Goal: Transaction & Acquisition: Purchase product/service

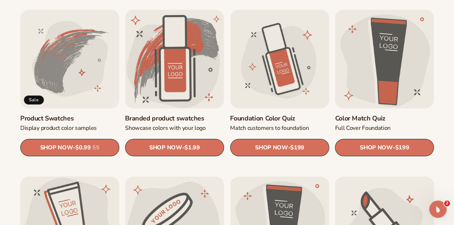
scroll to position [407, 0]
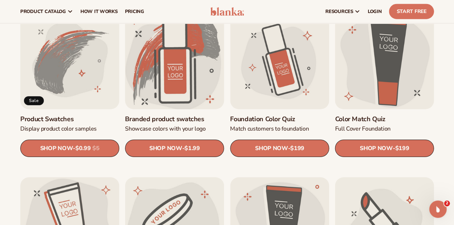
click at [161, 124] on link "Branded product swatches" at bounding box center [174, 119] width 99 height 8
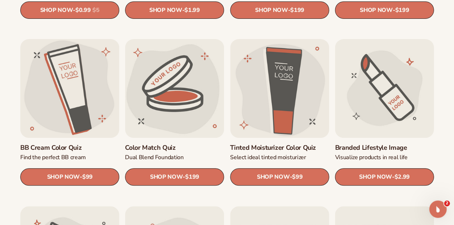
scroll to position [546, 0]
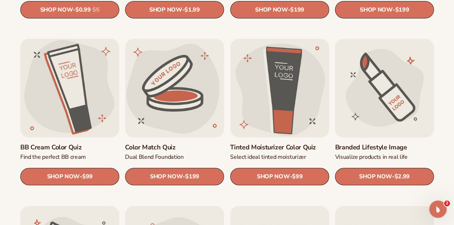
click at [409, 144] on link "Branded Lifestyle Image" at bounding box center [384, 148] width 99 height 8
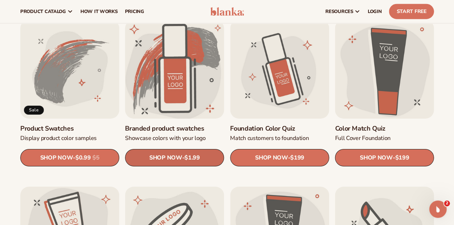
scroll to position [396, 0]
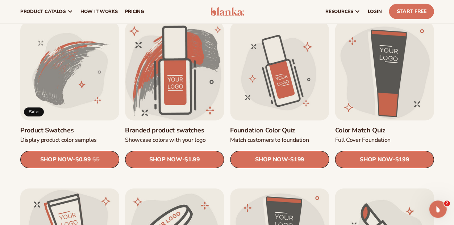
click at [164, 126] on link "Branded product swatches" at bounding box center [174, 130] width 99 height 8
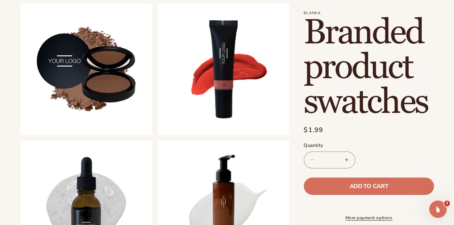
click at [355, 168] on button "Increase quantity for Branded product swatches" at bounding box center [346, 159] width 16 height 17
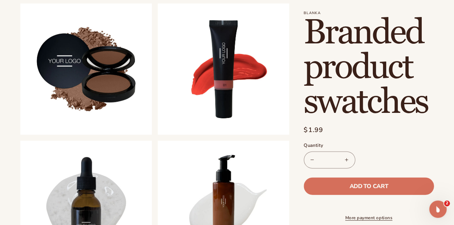
click at [355, 168] on button "Increase quantity for Branded product swatches" at bounding box center [346, 159] width 16 height 17
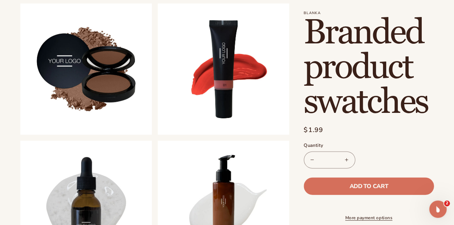
click at [355, 168] on button "Increase quantity for Branded product swatches" at bounding box center [346, 159] width 16 height 17
click at [338, 168] on input "**" at bounding box center [329, 159] width 18 height 17
click at [403, 168] on div "Decrease quantity for Branded product swatches *** Increase quantity for Brande…" at bounding box center [369, 159] width 130 height 17
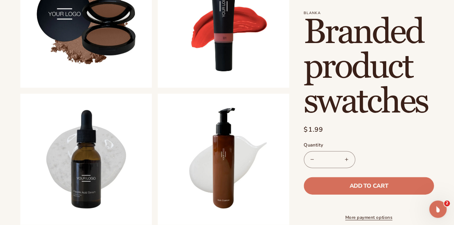
scroll to position [290, 0]
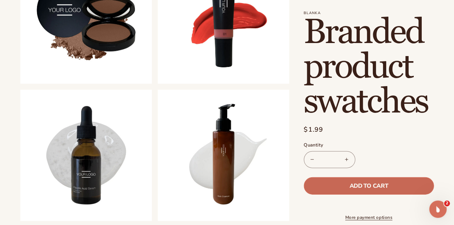
click at [372, 183] on span "Add to cart" at bounding box center [368, 186] width 38 height 6
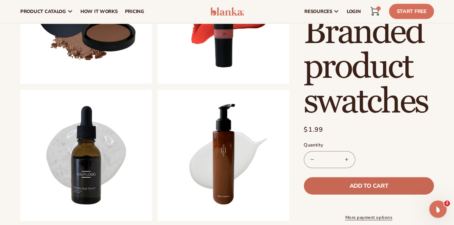
type input "*"
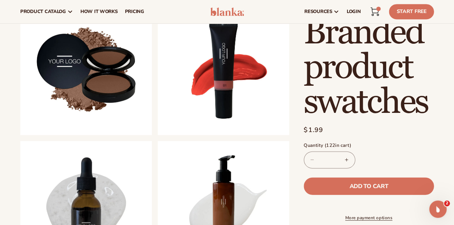
scroll to position [215, 0]
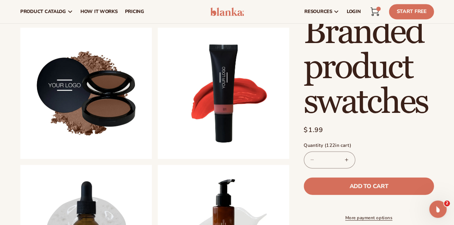
click at [370, 11] on icon at bounding box center [374, 11] width 9 height 9
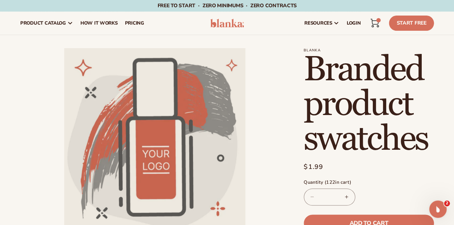
scroll to position [0, 0]
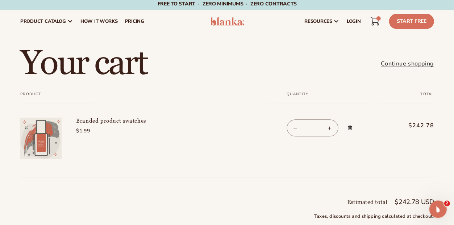
scroll to position [2, 0]
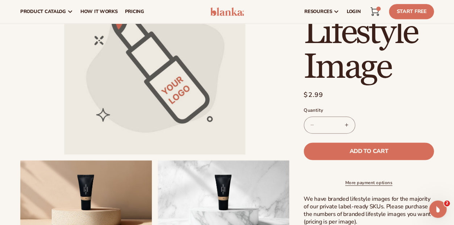
scroll to position [60, 0]
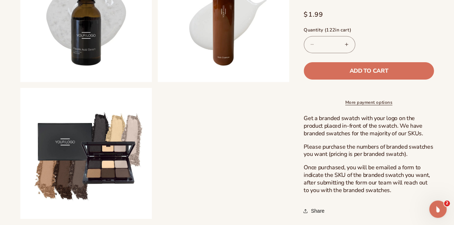
scroll to position [431, 0]
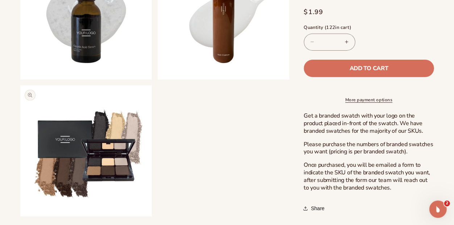
click at [20, 217] on button "Open media 6 in modal" at bounding box center [20, 217] width 0 height 0
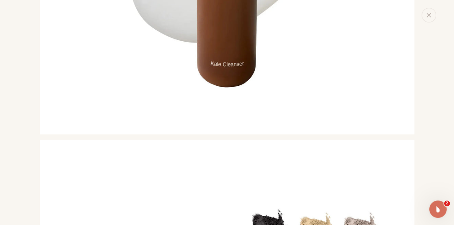
scroll to position [1766, 0]
click at [426, 18] on icon "Close" at bounding box center [428, 15] width 5 height 5
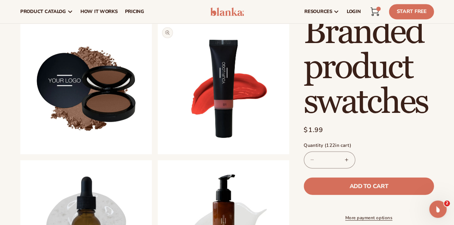
scroll to position [220, 0]
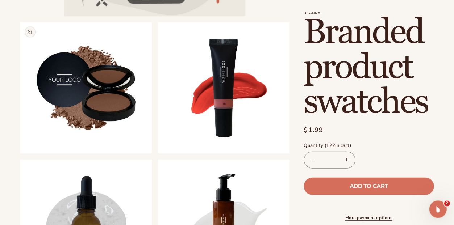
click at [20, 154] on button "Open media 2 in modal" at bounding box center [20, 154] width 0 height 0
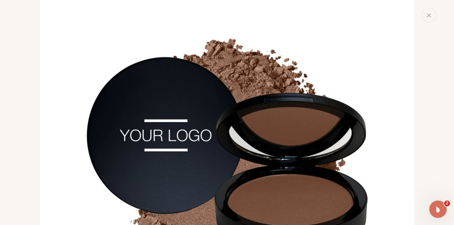
scroll to position [415, 0]
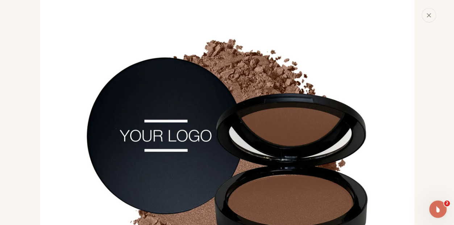
click at [426, 18] on icon "Close" at bounding box center [428, 15] width 5 height 5
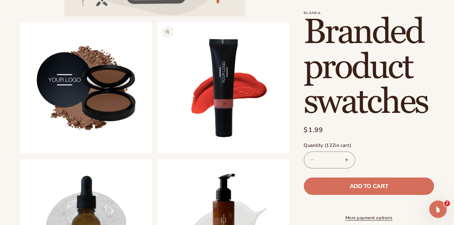
click at [158, 154] on button "Open media 3 in modal" at bounding box center [158, 154] width 0 height 0
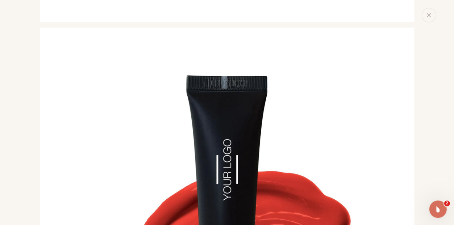
scroll to position [741, 0]
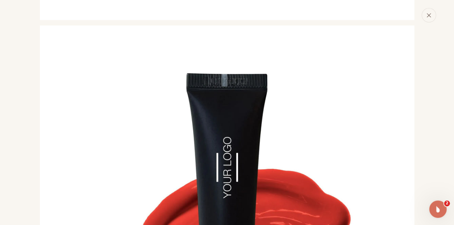
click at [426, 18] on icon "Close" at bounding box center [428, 15] width 5 height 5
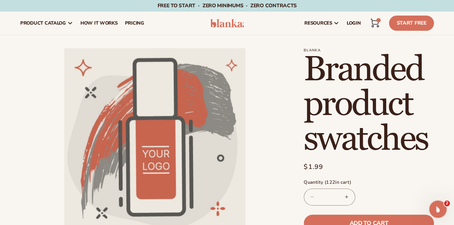
scroll to position [0, 0]
click at [371, 24] on icon at bounding box center [375, 21] width 8 height 5
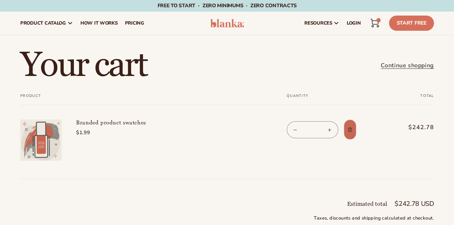
click at [356, 140] on link "Remove Branded product swatches" at bounding box center [349, 130] width 13 height 20
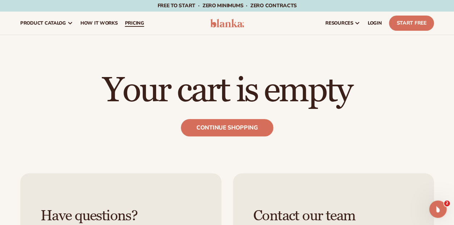
click at [144, 24] on span "pricing" at bounding box center [134, 23] width 19 height 6
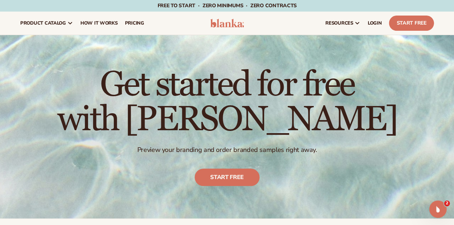
click at [226, 26] on img at bounding box center [227, 23] width 34 height 9
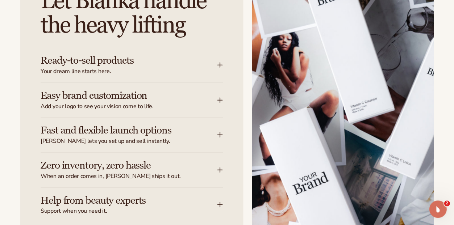
scroll to position [841, 0]
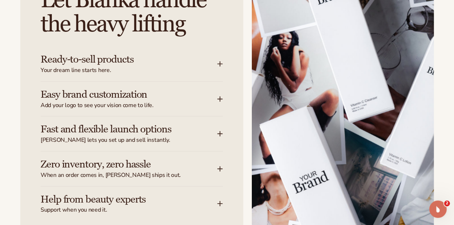
click at [218, 134] on icon at bounding box center [220, 134] width 6 height 6
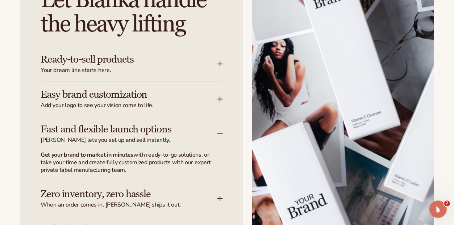
click at [218, 133] on icon at bounding box center [220, 134] width 6 height 6
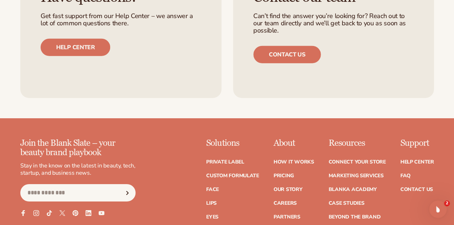
scroll to position [2601, 0]
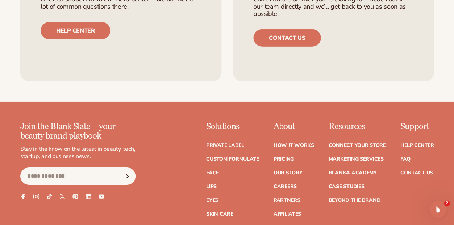
click at [328, 157] on link "Marketing services" at bounding box center [355, 159] width 55 height 5
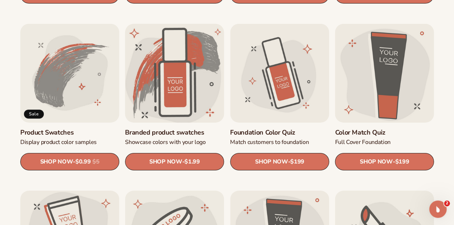
scroll to position [394, 0]
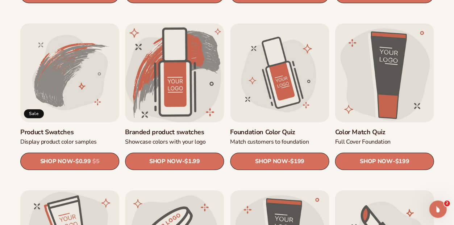
click at [187, 128] on link "Branded product swatches" at bounding box center [174, 132] width 99 height 8
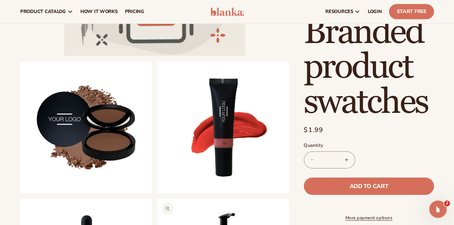
scroll to position [177, 0]
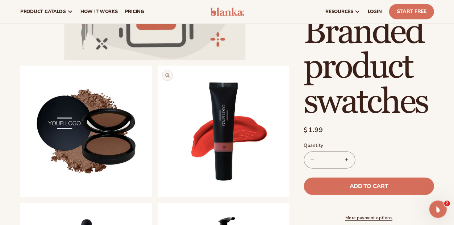
click at [158, 197] on button "Open media 3 in modal" at bounding box center [158, 197] width 0 height 0
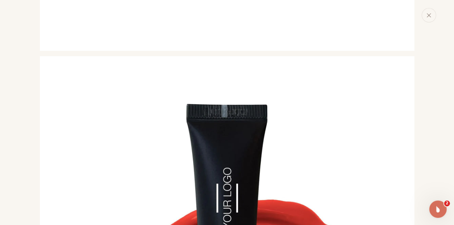
scroll to position [707, 0]
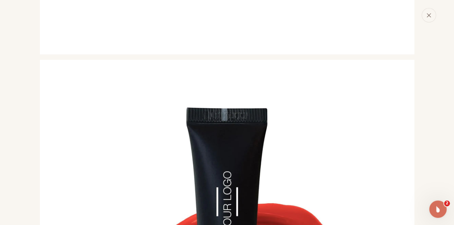
click at [421, 22] on button "Close" at bounding box center [428, 15] width 14 height 14
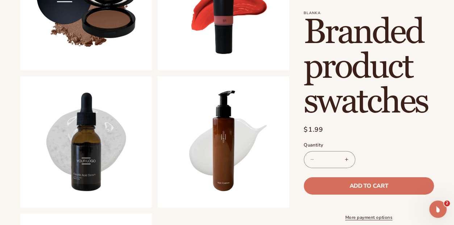
scroll to position [309, 0]
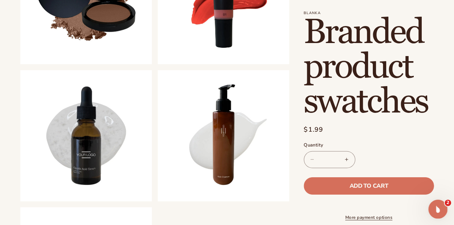
click at [435, 211] on icon "Open Intercom Messenger" at bounding box center [437, 209] width 12 height 12
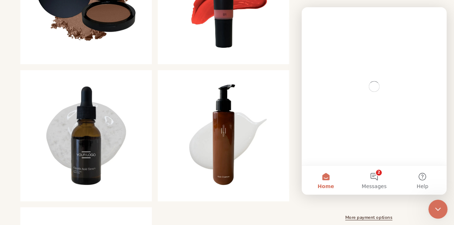
scroll to position [0, 0]
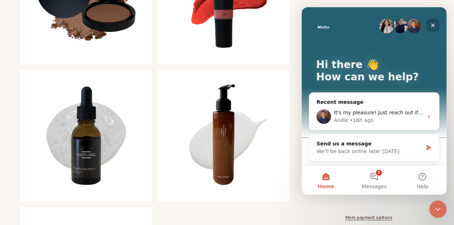
click at [433, 24] on icon "Close" at bounding box center [433, 25] width 6 height 6
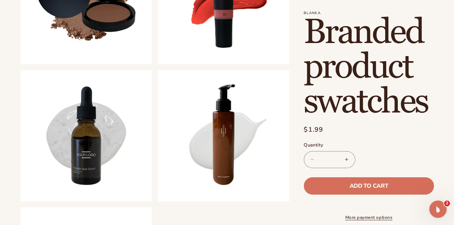
click at [305, 195] on div "Blanka Branded product swatches Branded product swatches Regular price $1.99 Sa…" at bounding box center [361, 39] width 145 height 600
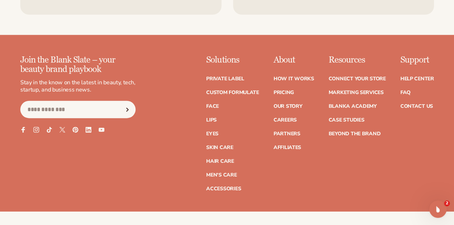
scroll to position [810, 0]
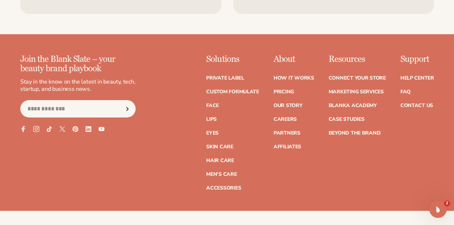
click at [36, 132] on icon at bounding box center [36, 129] width 6 height 6
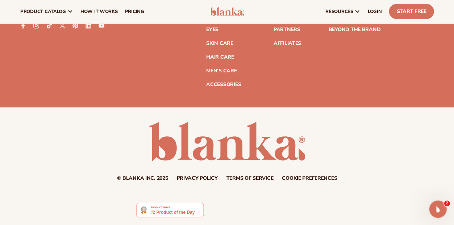
scroll to position [926, 0]
click at [110, 136] on div "© Blanka Inc. 2025 Privacy policy Terms of service Contact information Cookie p…" at bounding box center [227, 151] width 454 height 59
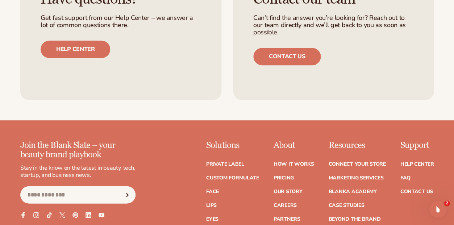
scroll to position [757, 0]
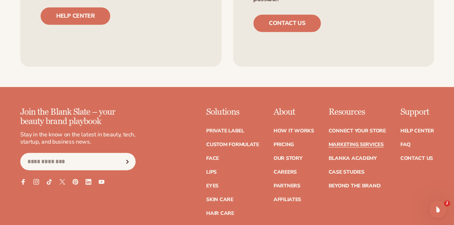
click at [350, 147] on link "Marketing services" at bounding box center [355, 144] width 55 height 5
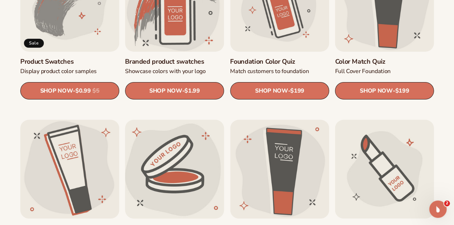
scroll to position [466, 0]
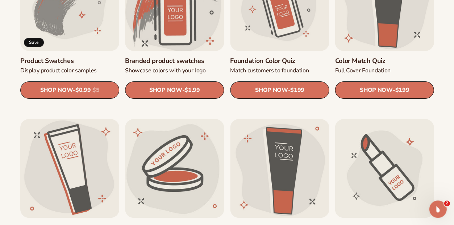
click at [189, 57] on link "Branded product swatches" at bounding box center [174, 61] width 99 height 8
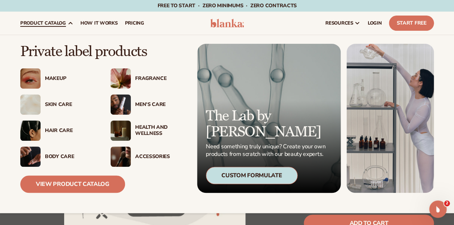
click at [66, 25] on span "product catalog" at bounding box center [43, 23] width 46 height 6
click at [77, 186] on link "View Product Catalog" at bounding box center [72, 184] width 105 height 17
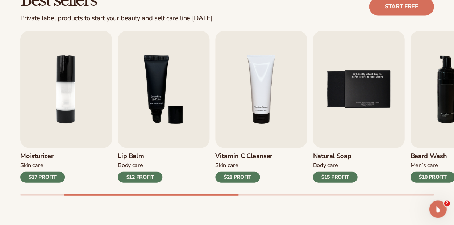
click at [299, 12] on div "Best sellers Private label products to start your beauty and self care line tod…" at bounding box center [226, 6] width 413 height 31
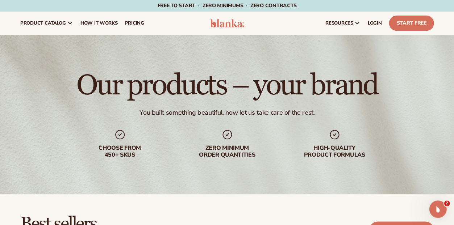
click at [278, 24] on div "resources connect your store" at bounding box center [344, 23] width 186 height 23
click at [390, 55] on div "Our products – your brand You built something beautiful, now let us take care o…" at bounding box center [227, 114] width 454 height 159
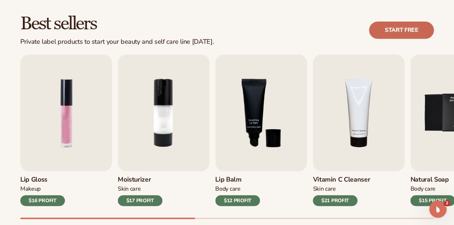
scroll to position [201, 0]
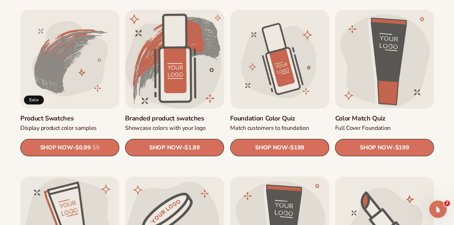
click at [172, 123] on link "Branded product swatches" at bounding box center [174, 118] width 99 height 8
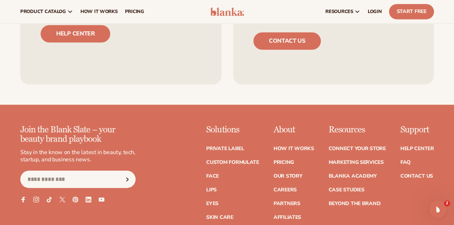
scroll to position [739, 0]
click at [82, 183] on input "Email" at bounding box center [77, 179] width 115 height 17
type input "**********"
click at [123, 182] on icon "Subscribe" at bounding box center [127, 180] width 9 height 4
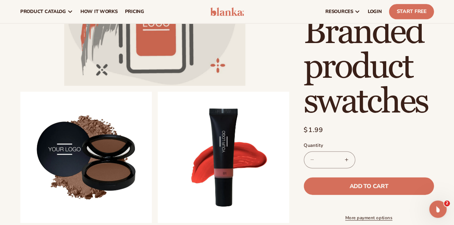
scroll to position [150, 0]
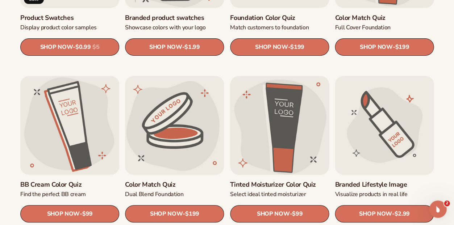
scroll to position [509, 0]
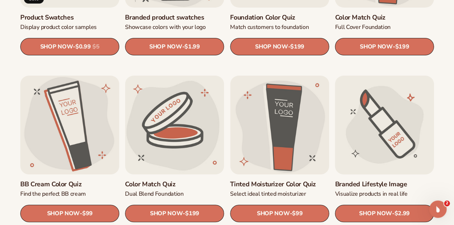
click at [385, 181] on link "Branded Lifestyle Image" at bounding box center [384, 185] width 99 height 8
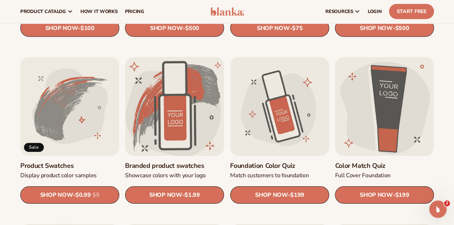
scroll to position [355, 0]
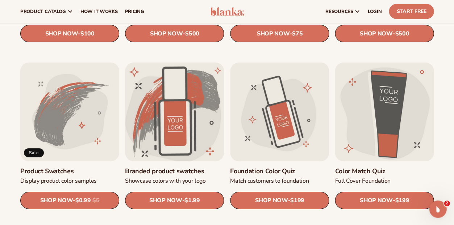
click at [172, 167] on link "Branded product swatches" at bounding box center [174, 171] width 99 height 8
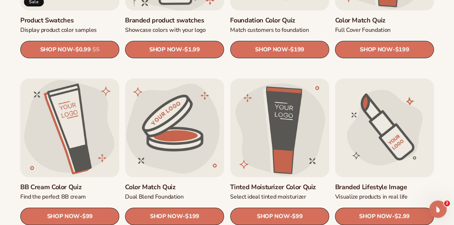
scroll to position [519, 0]
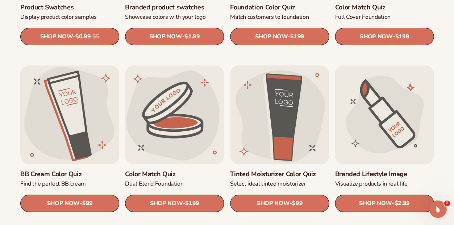
click at [382, 171] on link "Branded Lifestyle Image" at bounding box center [384, 175] width 99 height 8
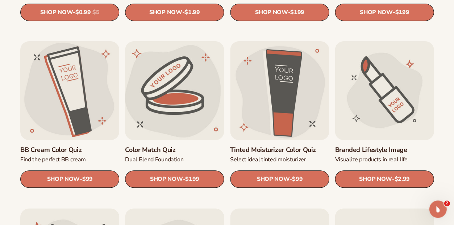
scroll to position [545, 0]
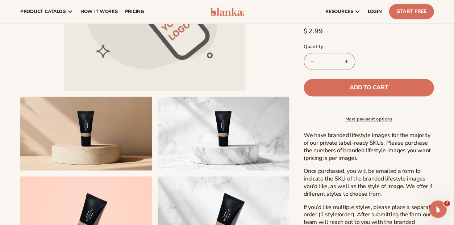
scroll to position [145, 0]
